Goal: Information Seeking & Learning: Find specific fact

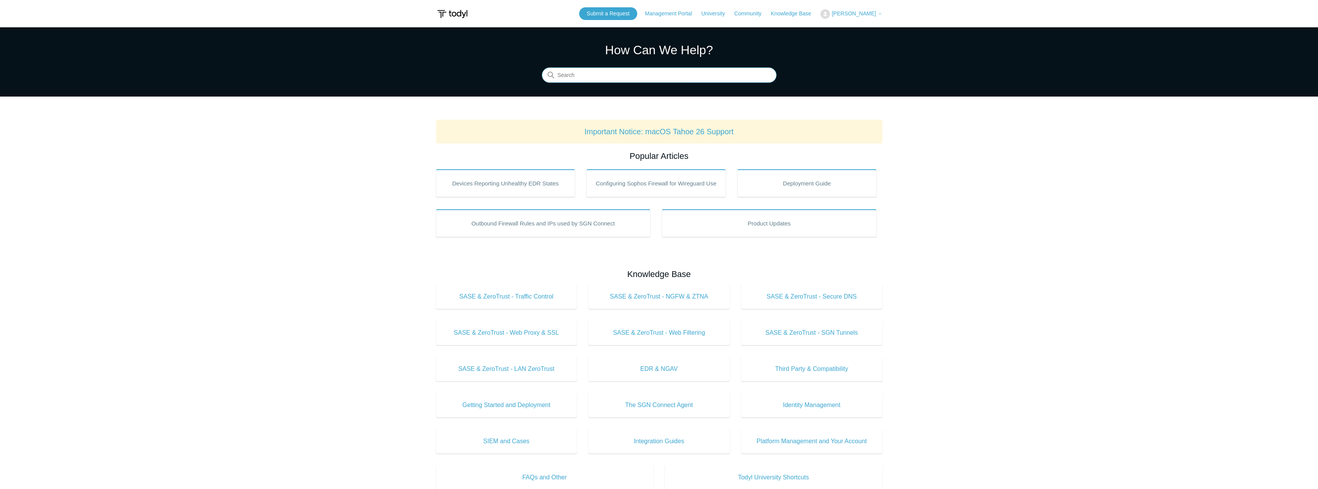
click at [593, 78] on input "Search" at bounding box center [659, 75] width 235 height 15
type input "IP"
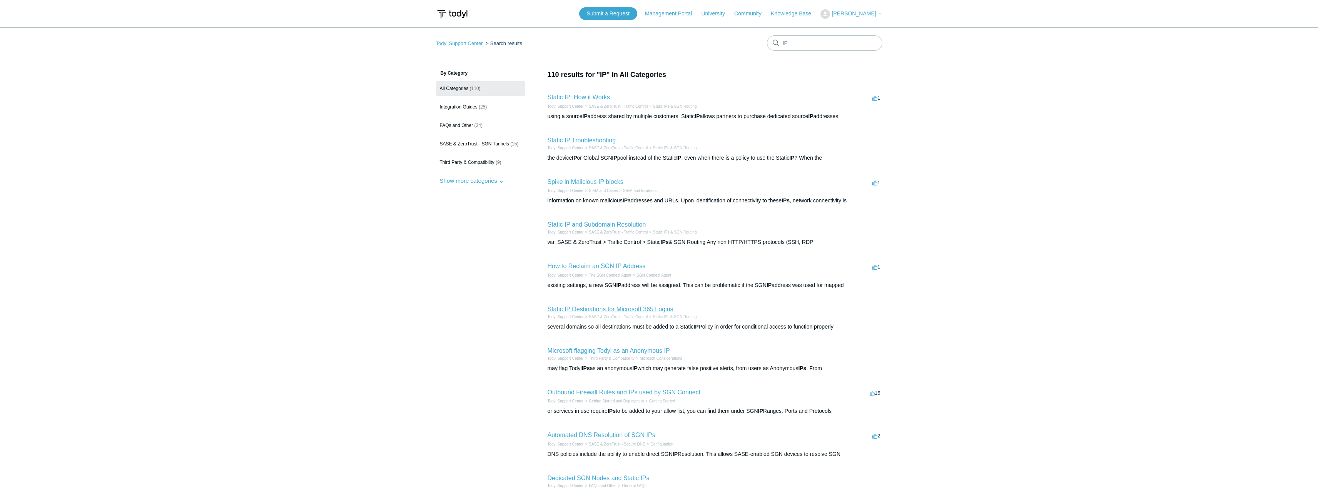
click at [637, 308] on link "Static IP Destinations for Microsoft 365 Logins" at bounding box center [611, 309] width 126 height 7
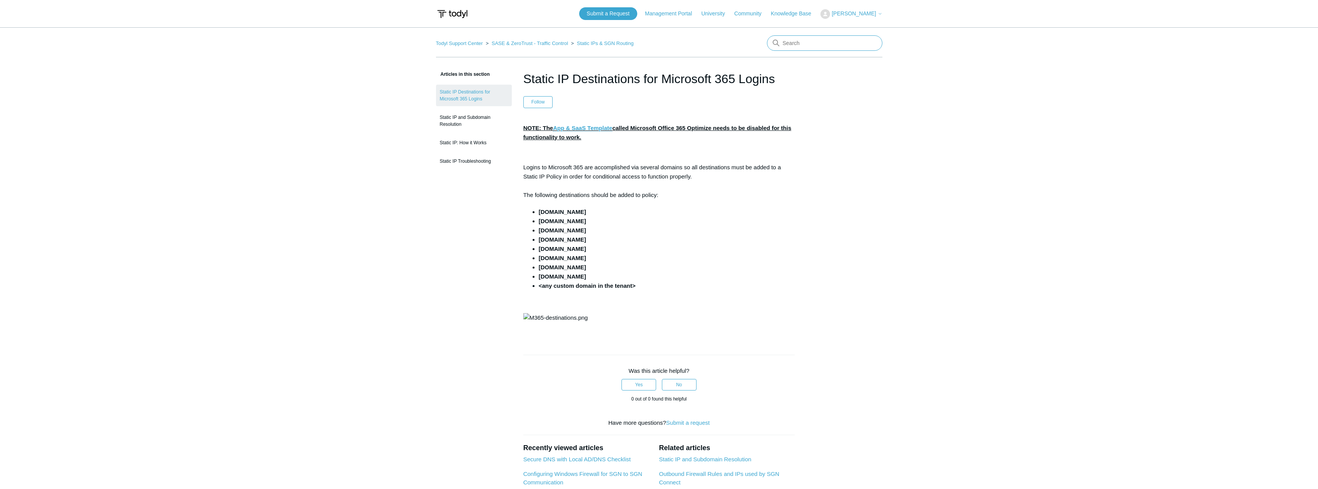
click at [818, 44] on input "Search" at bounding box center [824, 42] width 115 height 15
paste input "[TECHNICAL_ID]"
type input "[TECHNICAL_ID]"
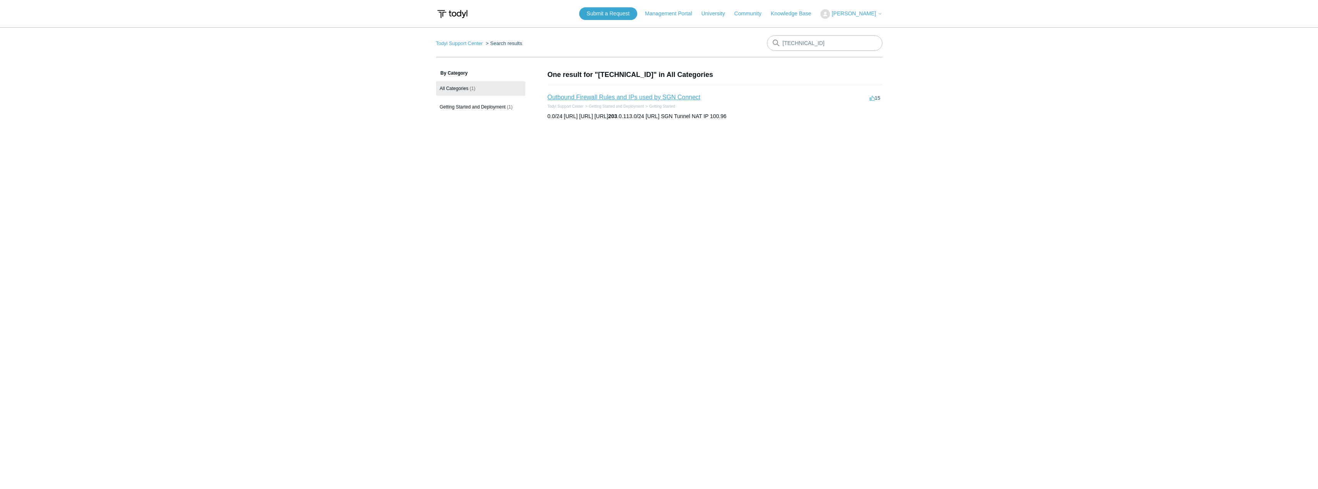
click at [650, 97] on link "Outbound Firewall Rules and IPs used by SGN Connect" at bounding box center [624, 97] width 153 height 7
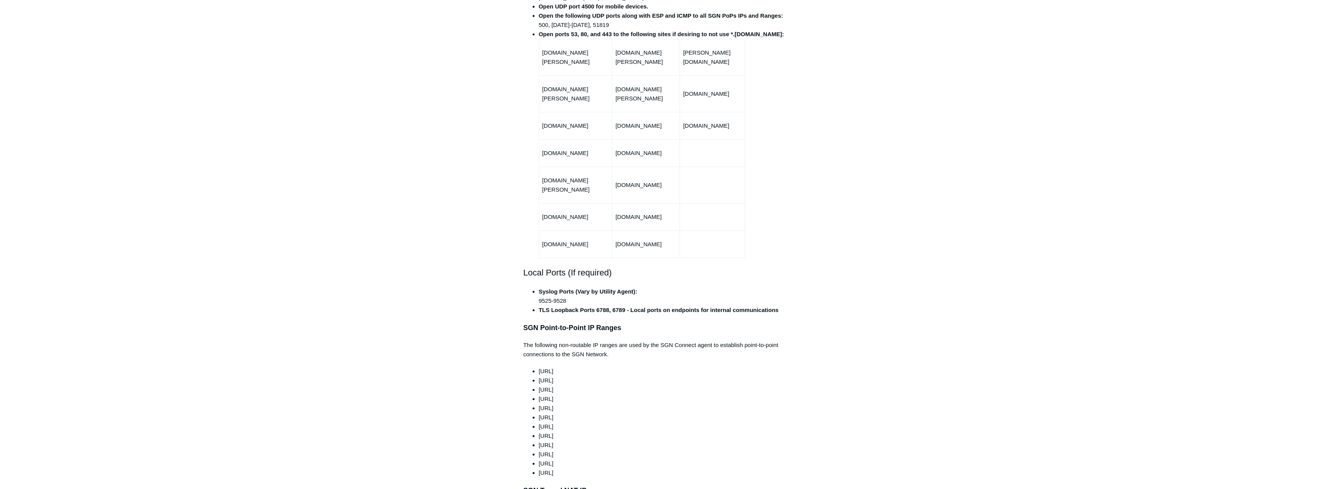
scroll to position [462, 0]
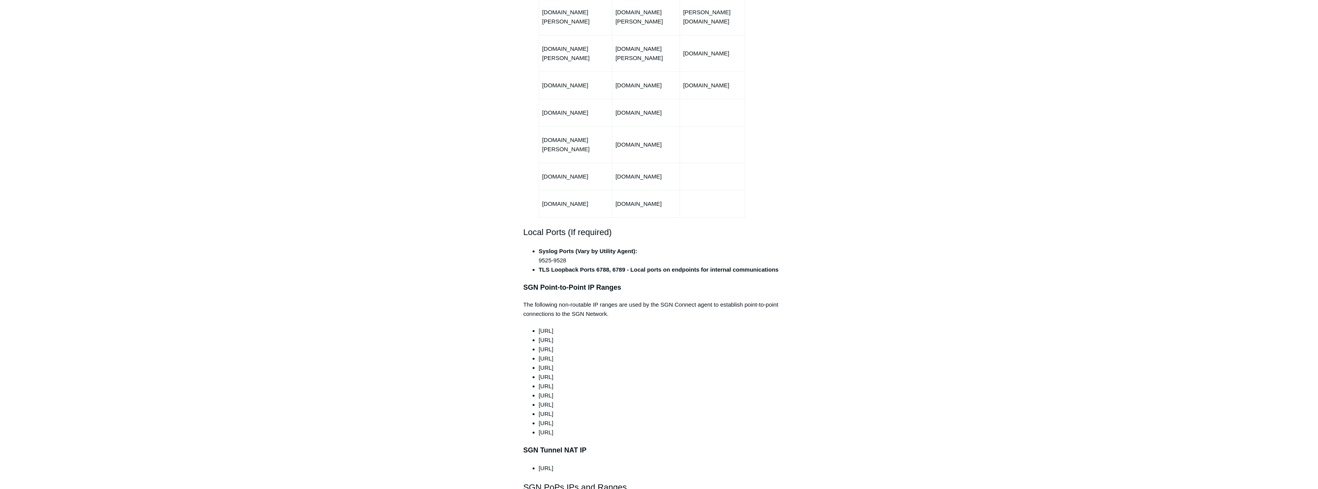
drag, startPoint x: 523, startPoint y: 269, endPoint x: 604, endPoint y: 411, distance: 163.6
copy div "SGN Point-to-Point IP Ranges The following non-routable IP ranges are used by t…"
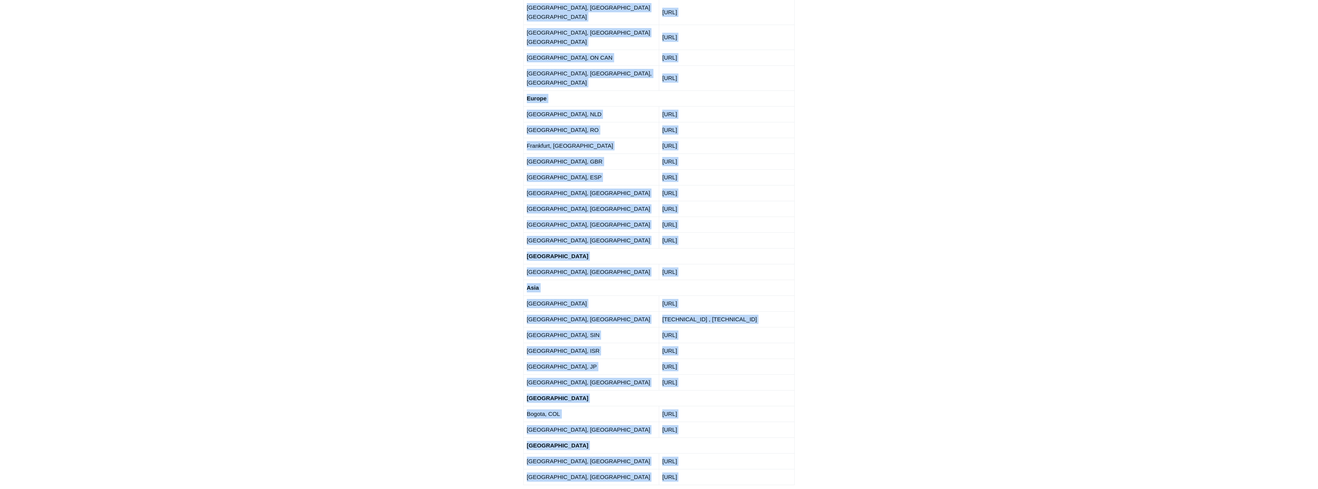
scroll to position [1275, 0]
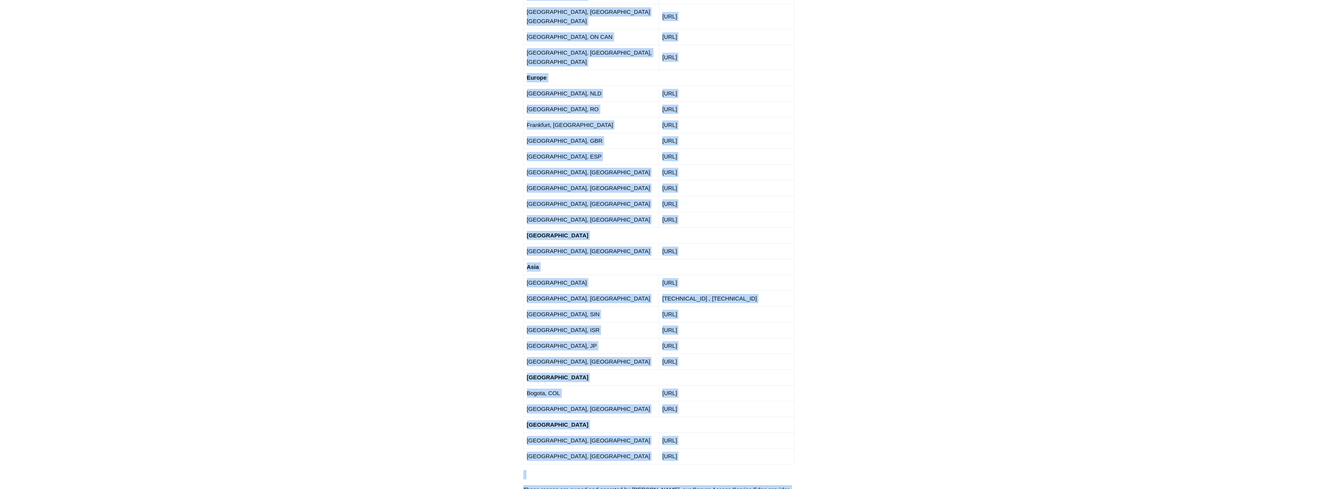
drag, startPoint x: 522, startPoint y: 238, endPoint x: 718, endPoint y: 309, distance: 208.3
copy div "LOR IpSu DOl sit Ametco Adipi Elitsed Doeiusm, TE INC 661.662.79.2/04 Utlabor, …"
